Goal: Task Accomplishment & Management: Complete application form

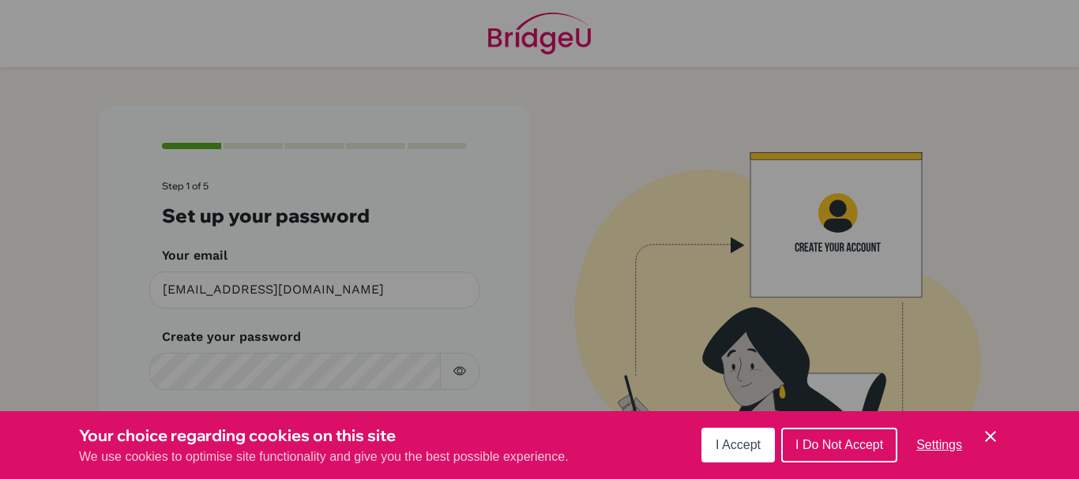
click at [739, 438] on span "I Accept" at bounding box center [738, 444] width 45 height 13
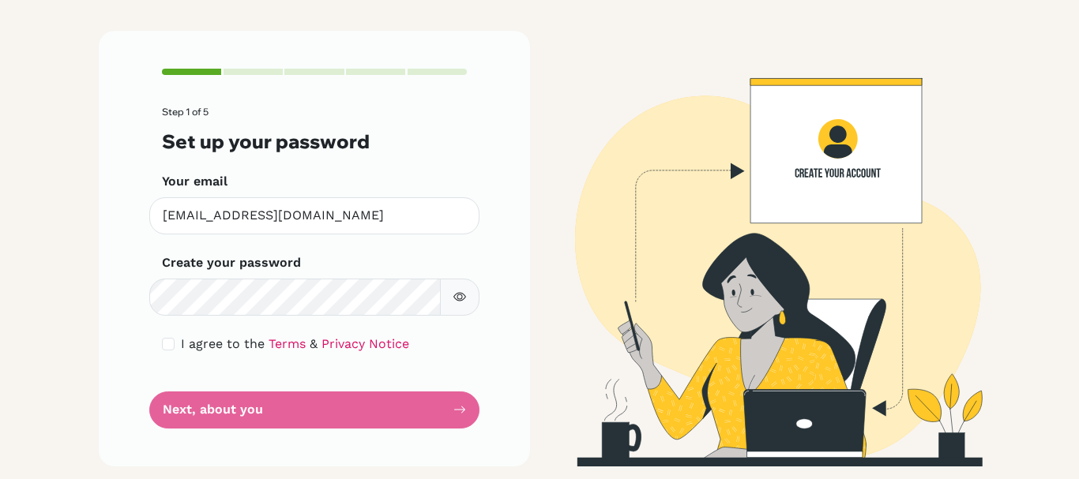
scroll to position [74, 0]
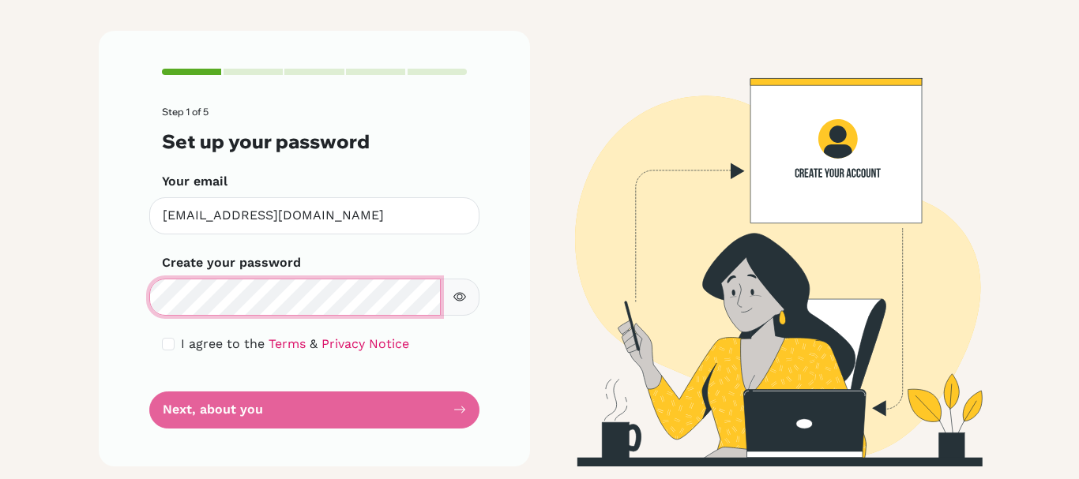
click at [99, 288] on div "Step 1 of 5 Set up your password Your email [EMAIL_ADDRESS][DOMAIN_NAME] Invali…" at bounding box center [314, 248] width 431 height 435
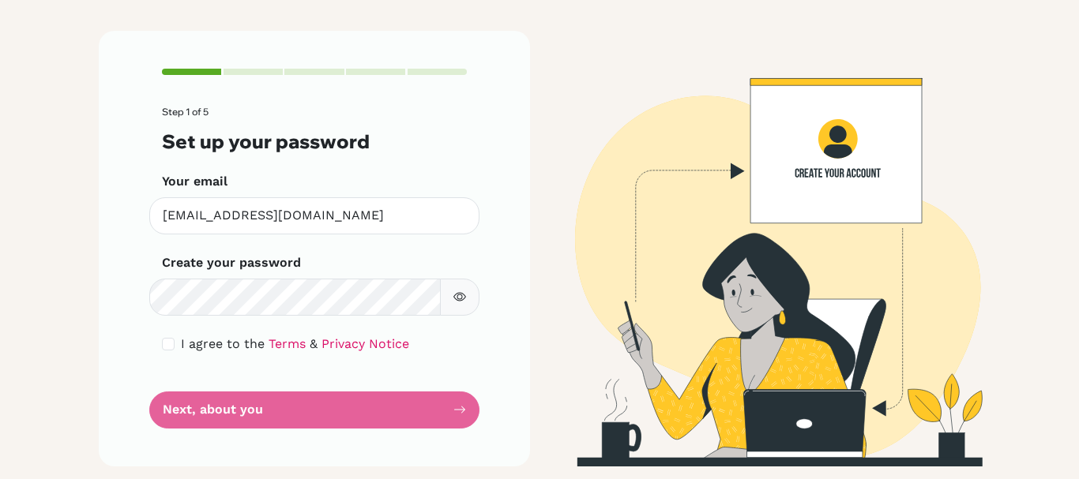
click at [460, 298] on icon "button" at bounding box center [459, 297] width 13 height 9
click at [460, 298] on icon "button" at bounding box center [461, 296] width 9 height 7
click at [367, 410] on form "Step 1 of 5 Set up your password Your email [EMAIL_ADDRESS][DOMAIN_NAME] Invali…" at bounding box center [314, 267] width 305 height 321
click at [391, 405] on form "Step 1 of 5 Set up your password Your email [EMAIL_ADDRESS][DOMAIN_NAME] Invali…" at bounding box center [314, 267] width 305 height 321
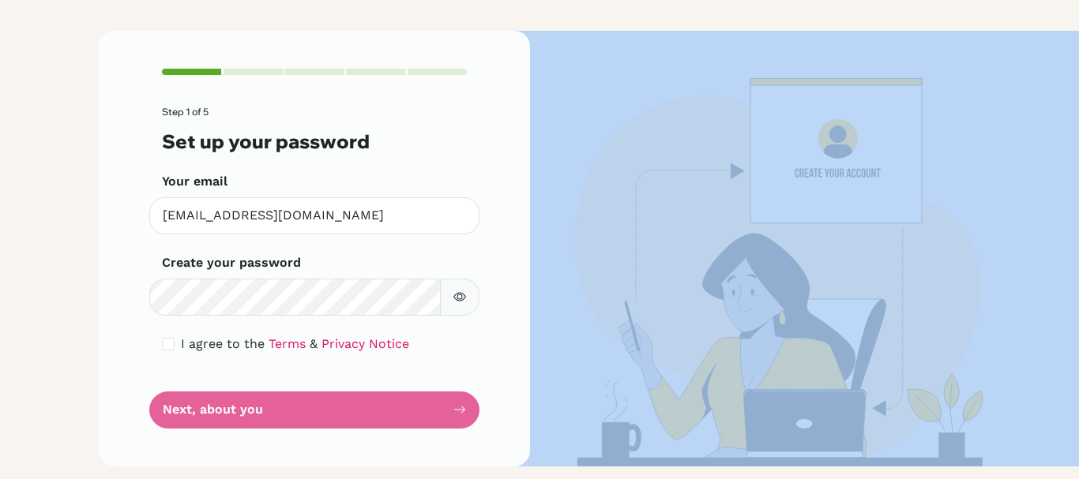
click at [391, 405] on form "Step 1 of 5 Set up your password Your email [EMAIL_ADDRESS][DOMAIN_NAME] Invali…" at bounding box center [314, 267] width 305 height 321
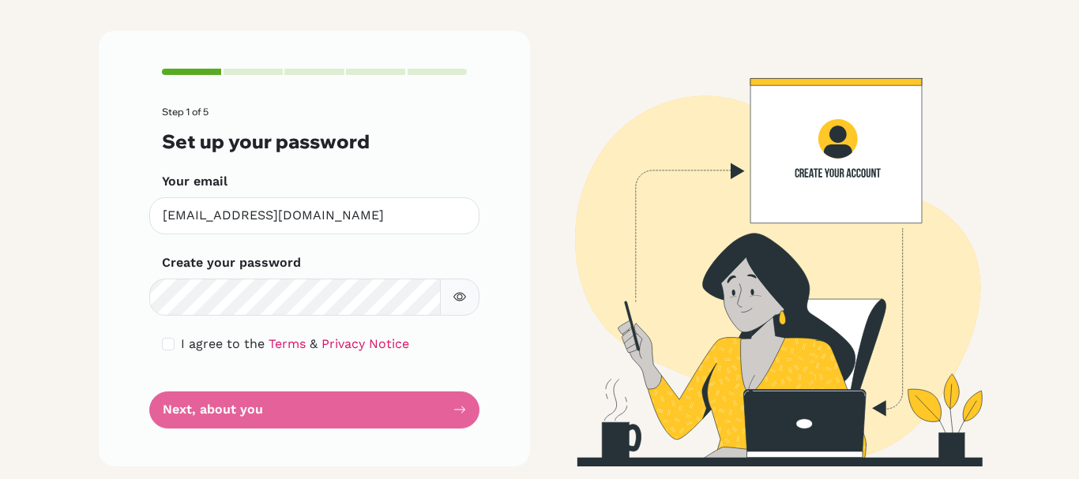
click at [394, 409] on form "Step 1 of 5 Set up your password Your email [EMAIL_ADDRESS][DOMAIN_NAME] Invali…" at bounding box center [314, 267] width 305 height 321
click at [454, 418] on form "Step 1 of 5 Set up your password Your email [EMAIL_ADDRESS][DOMAIN_NAME] Invali…" at bounding box center [314, 267] width 305 height 321
click at [168, 348] on input "checkbox" at bounding box center [168, 344] width 13 height 13
checkbox input "true"
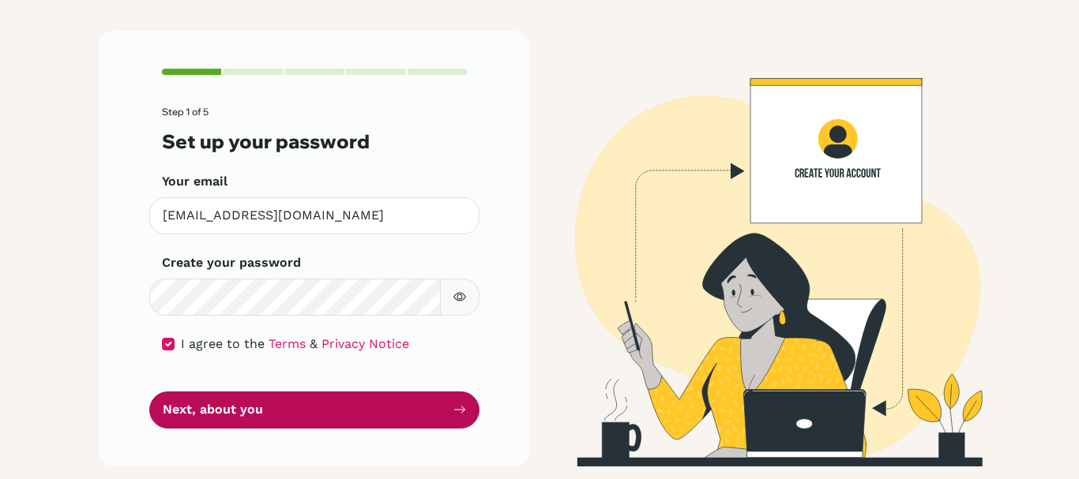
click at [205, 422] on button "Next, about you" at bounding box center [314, 410] width 330 height 37
